Goal: Find specific page/section: Find specific page/section

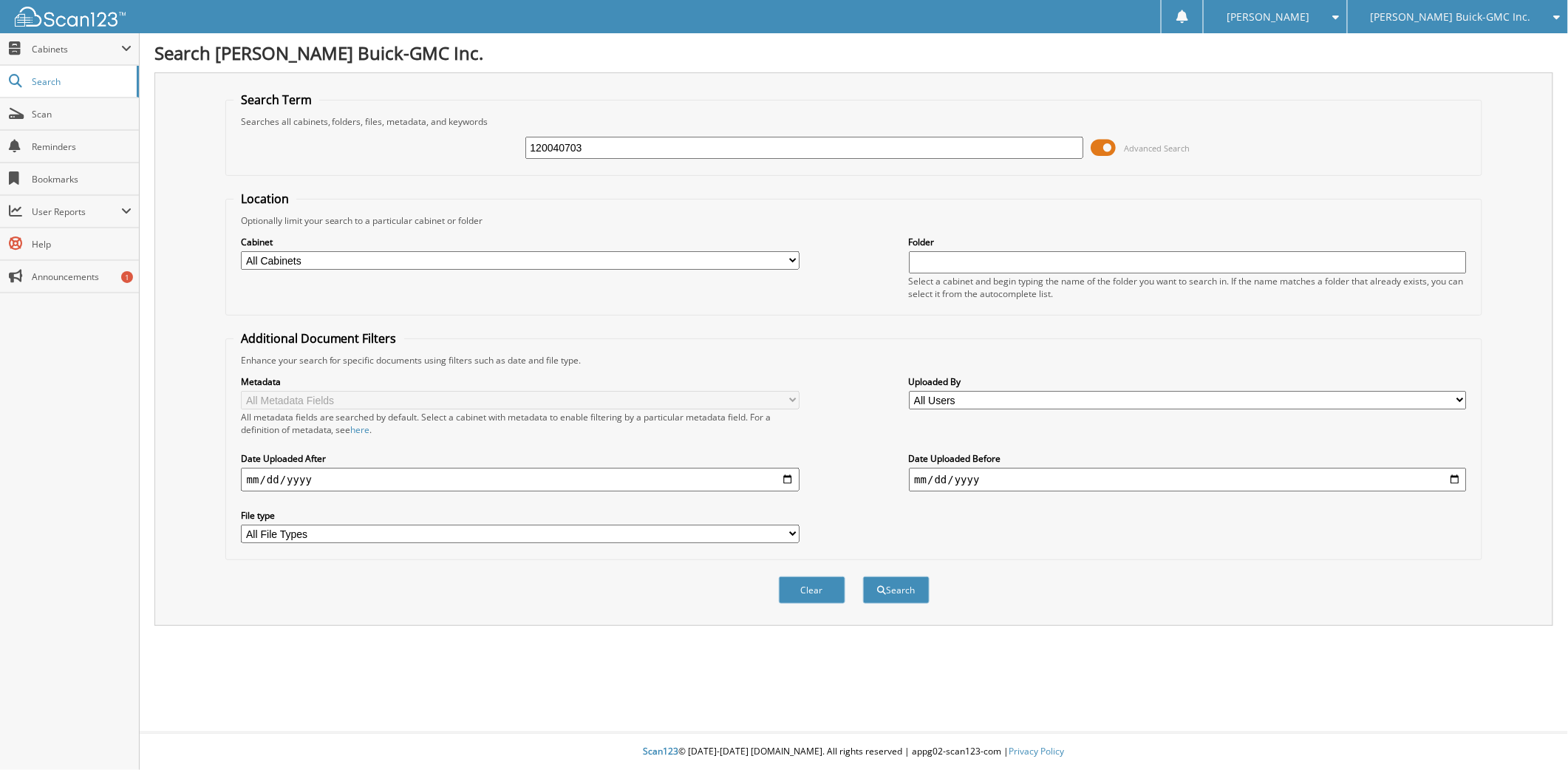
type input "120040703"
click at [863, 576] on button "Search" at bounding box center [896, 590] width 66 height 27
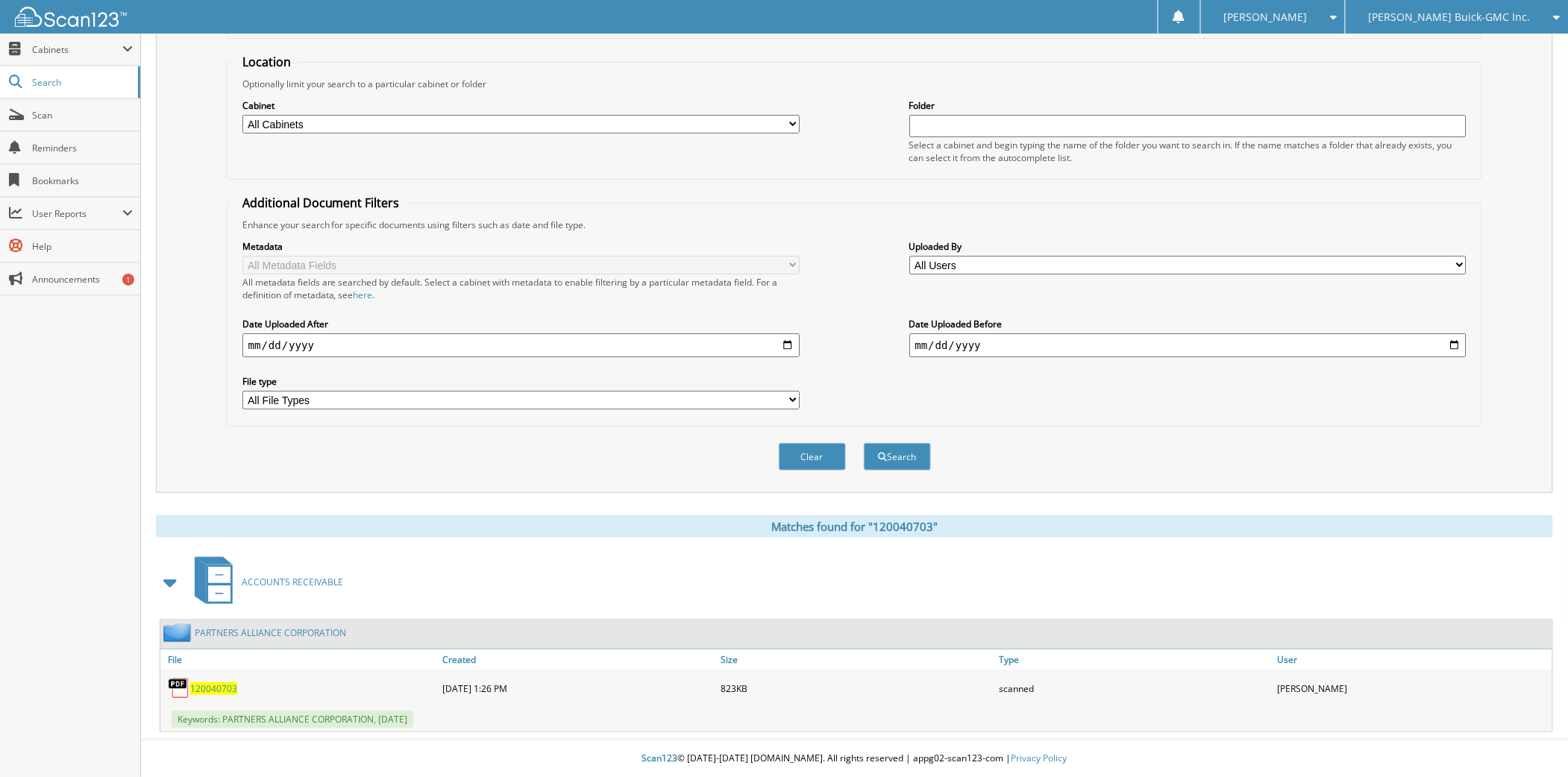
scroll to position [210, 0]
click at [230, 682] on span "120040703" at bounding box center [213, 688] width 47 height 12
click at [218, 682] on span "120040703" at bounding box center [213, 688] width 47 height 12
